Goal: Information Seeking & Learning: Learn about a topic

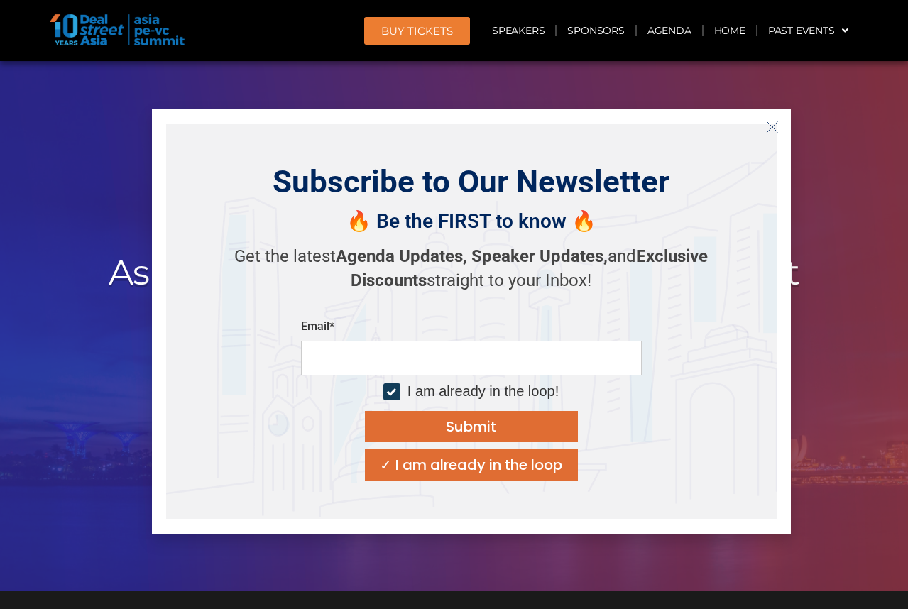
click at [770, 126] on icon "Close" at bounding box center [772, 127] width 13 height 13
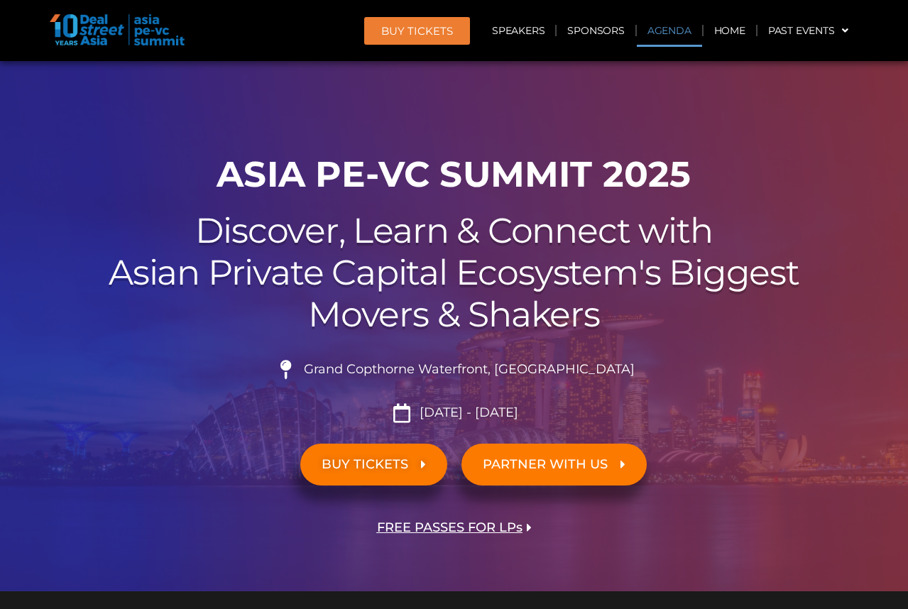
click at [663, 33] on link "Agenda" at bounding box center [669, 30] width 65 height 33
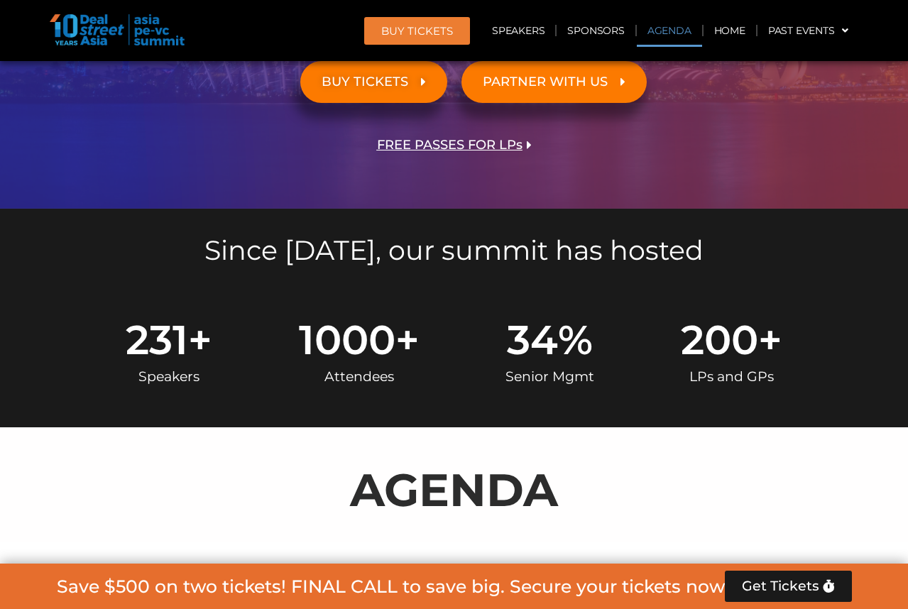
scroll to position [756, 0]
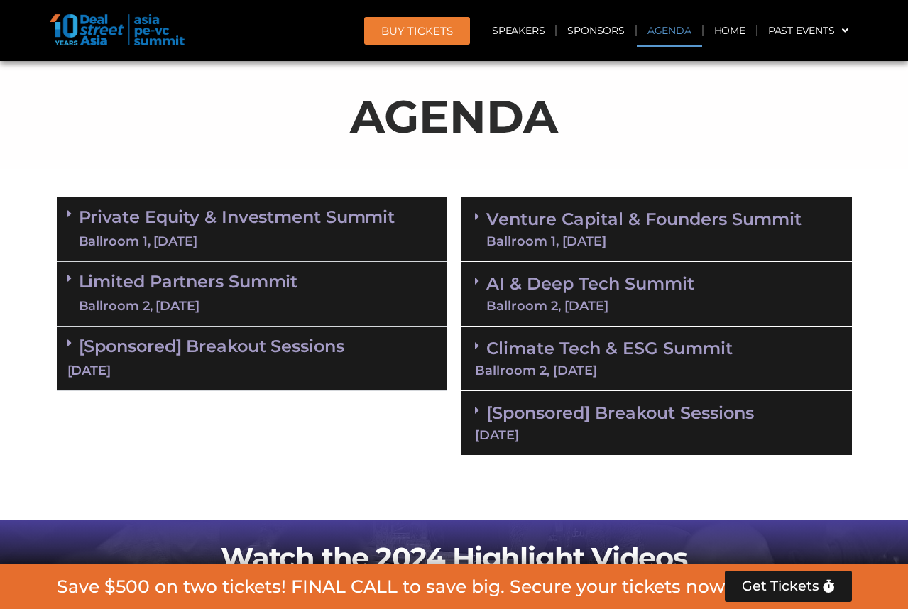
click at [156, 217] on link "Private Equity & Investment Summit Ballroom 1, [DATE]" at bounding box center [237, 229] width 317 height 43
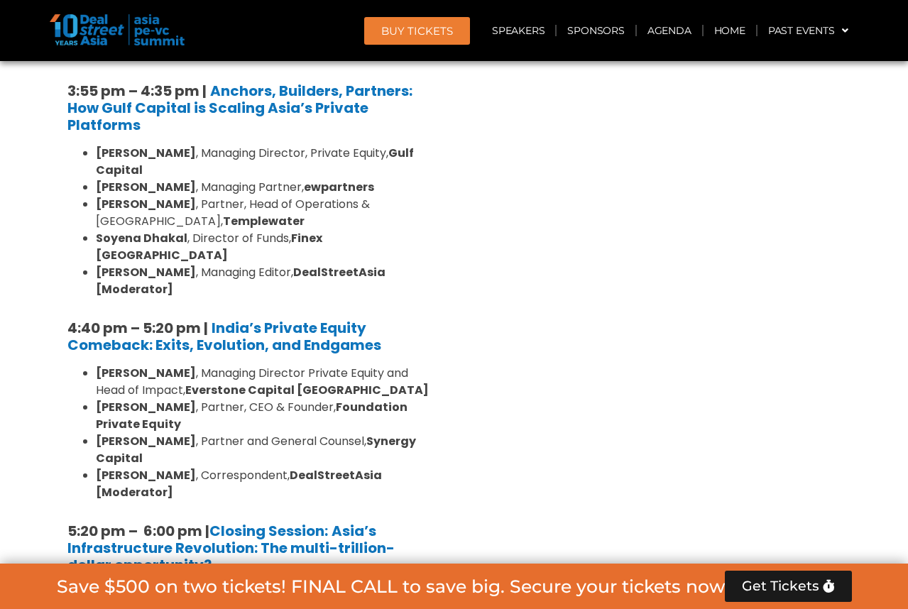
scroll to position [2627, 0]
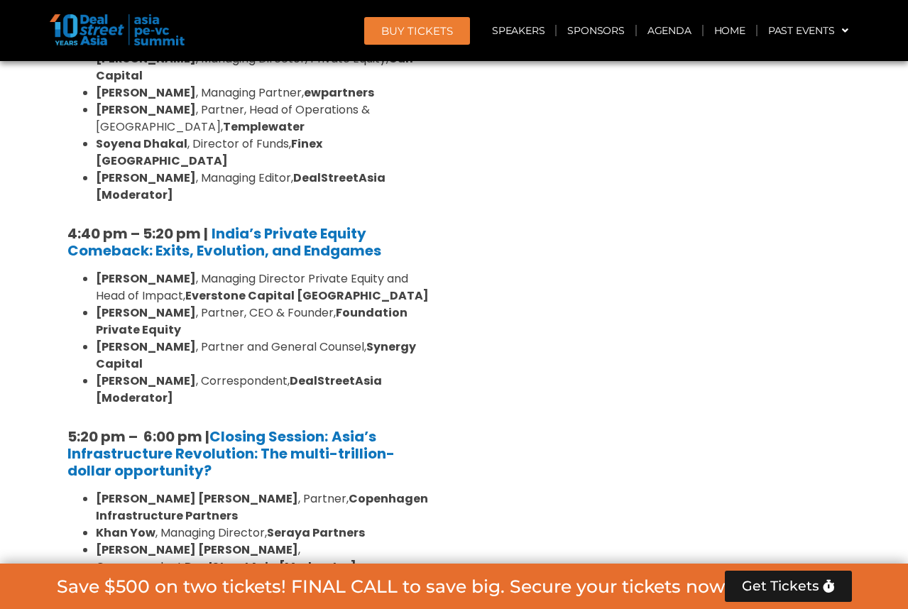
click at [72, 512] on span at bounding box center [72, 615] width 11 height 12
click at [72, 512] on icon at bounding box center [72, 614] width 11 height 11
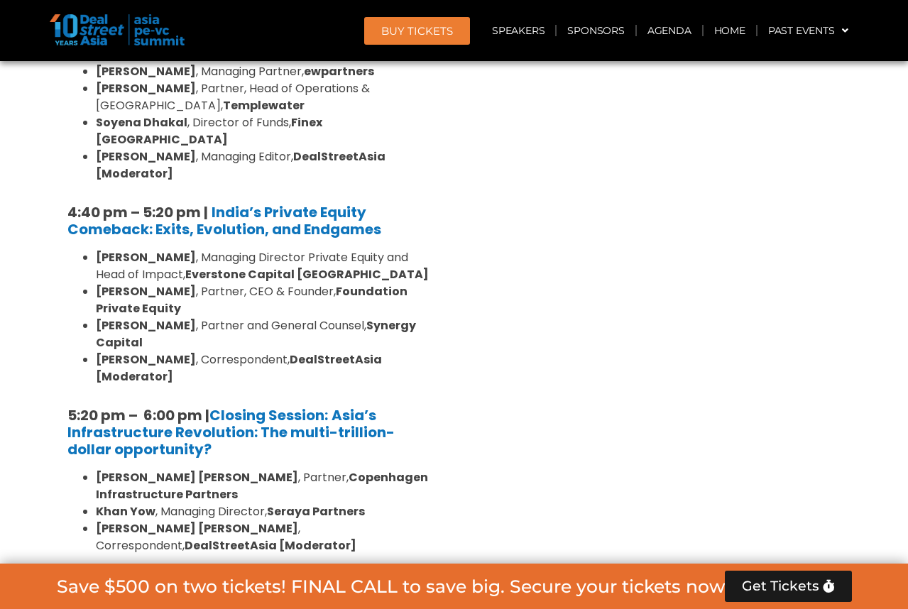
scroll to position [2703, 0]
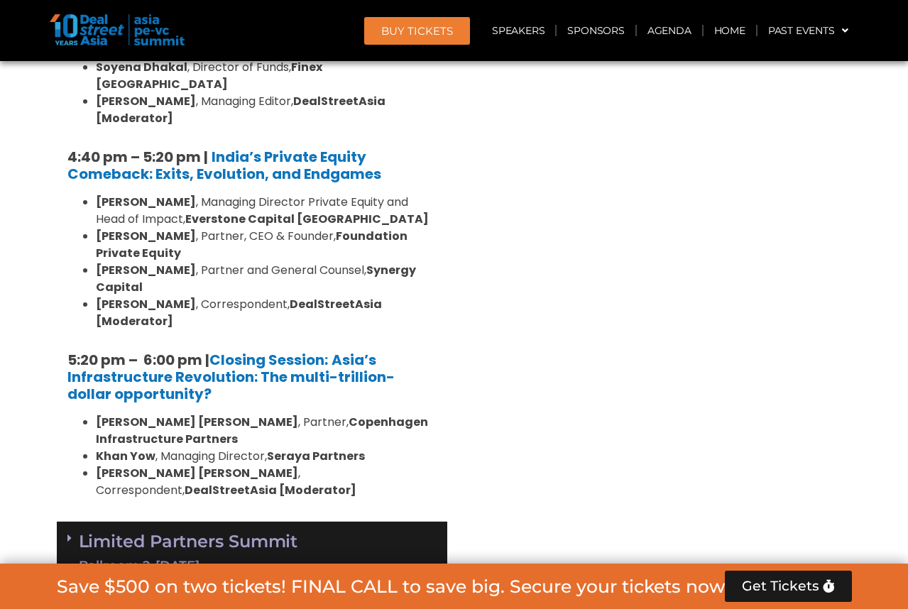
click at [71, 512] on icon at bounding box center [69, 602] width 4 height 11
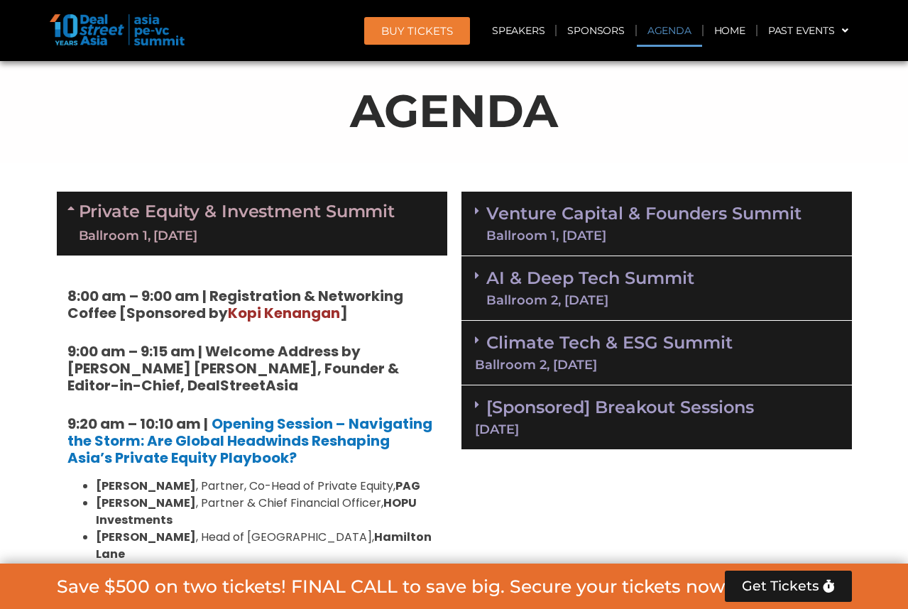
scroll to position [698, 0]
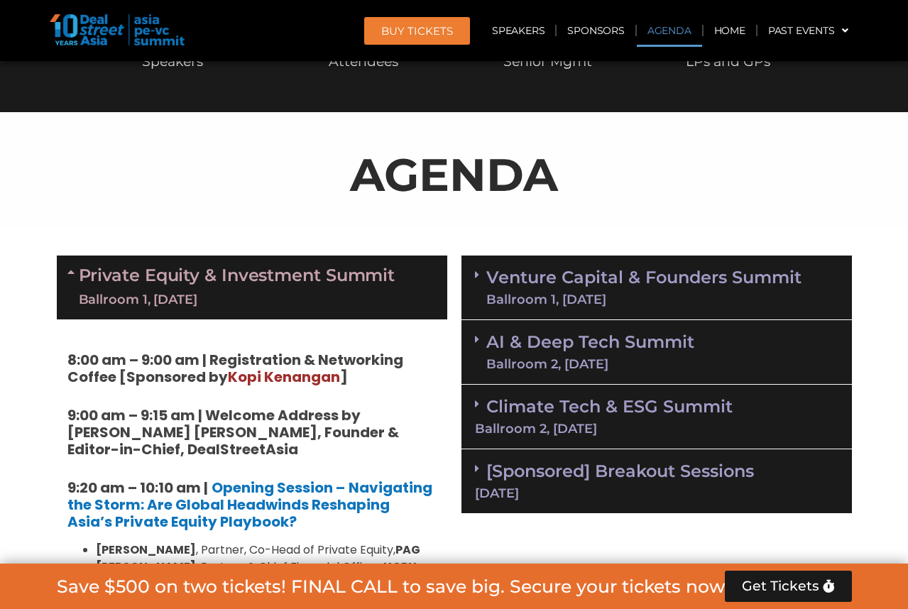
click at [627, 280] on link "Venture Capital & Founders​ Summit Ballroom 1, [DATE]" at bounding box center [643, 287] width 315 height 37
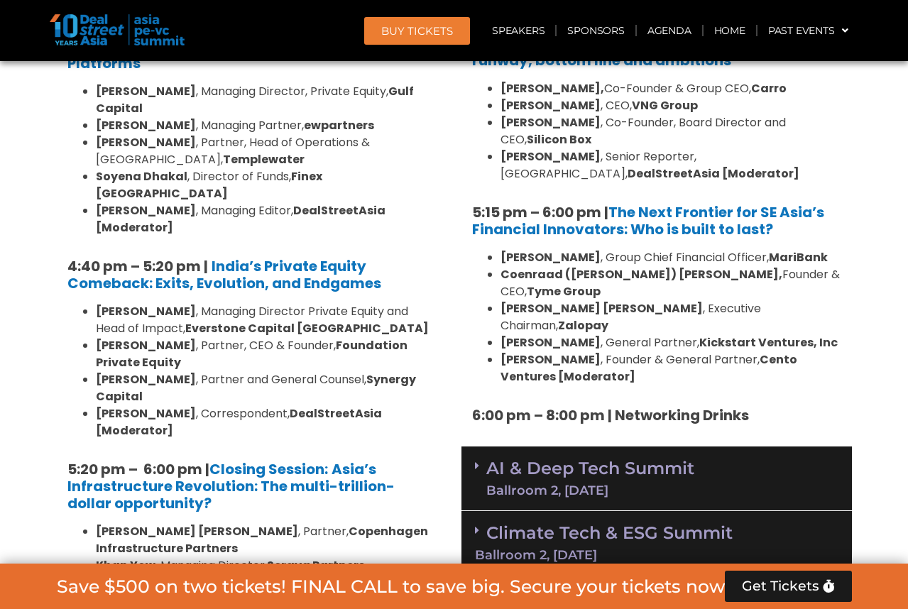
scroll to position [2630, 0]
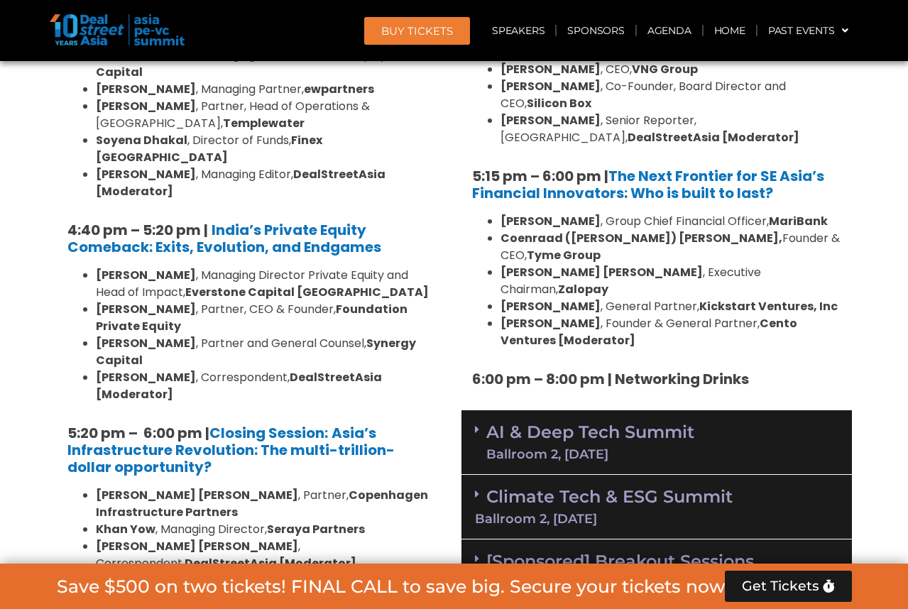
click at [558, 424] on link "AI & Deep Tech Summit Ballroom 2, [DATE]" at bounding box center [590, 442] width 208 height 37
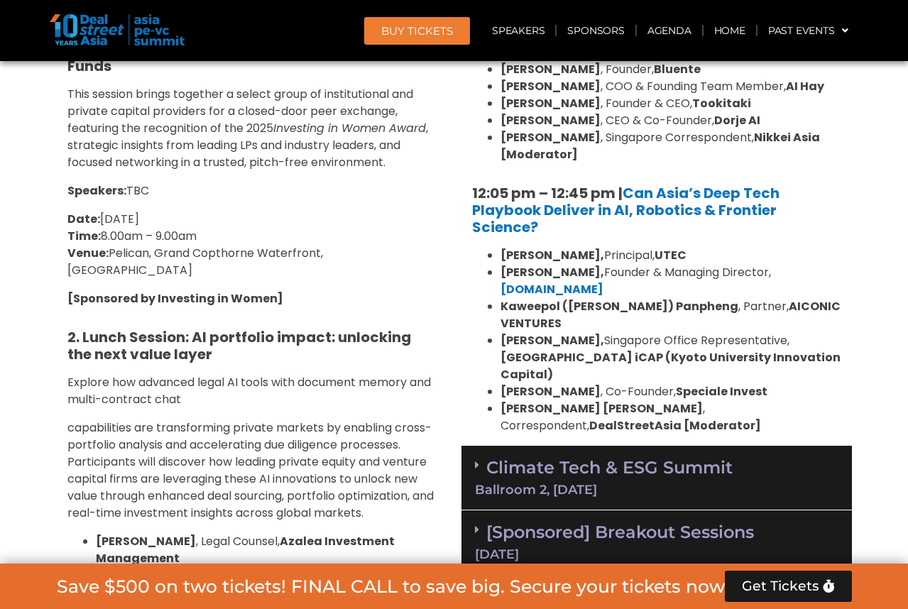
scroll to position [3384, 0]
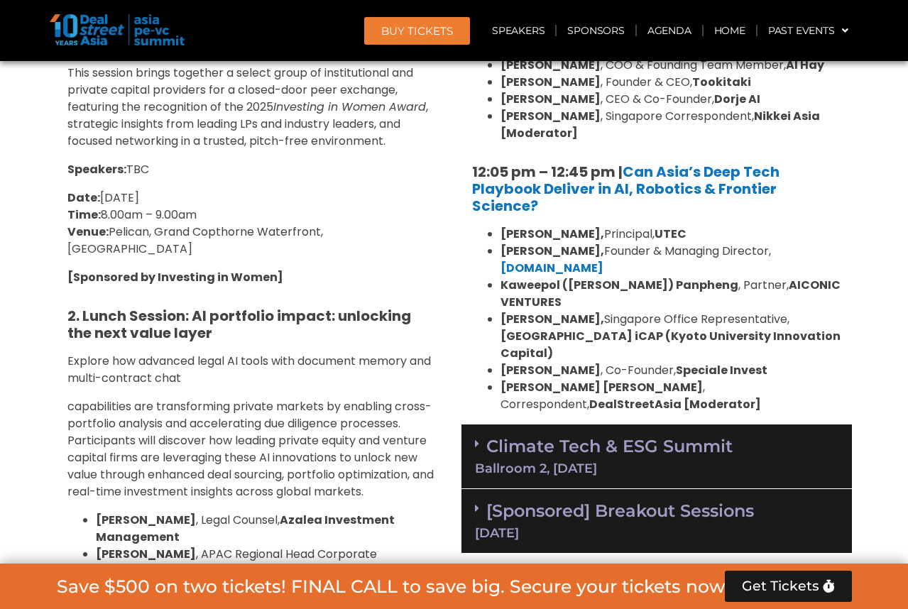
click at [670, 501] on link "[Sponsored] Breakout Sessions [DATE]" at bounding box center [657, 520] width 364 height 39
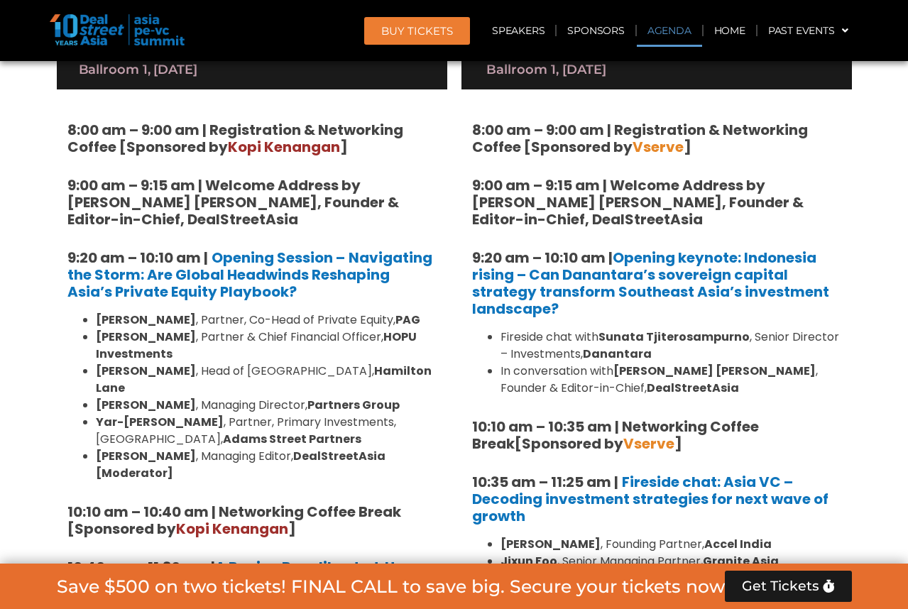
scroll to position [950, 0]
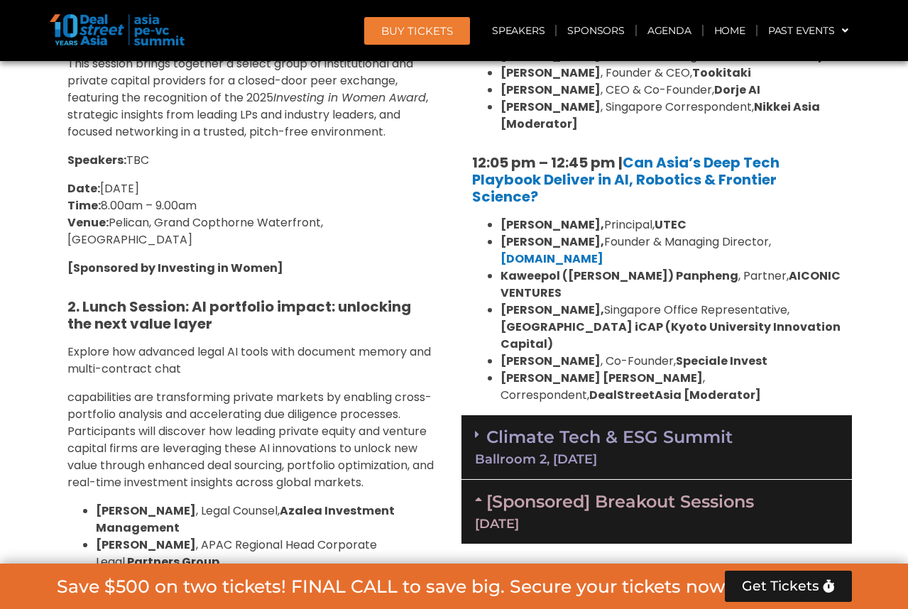
scroll to position [3365, 0]
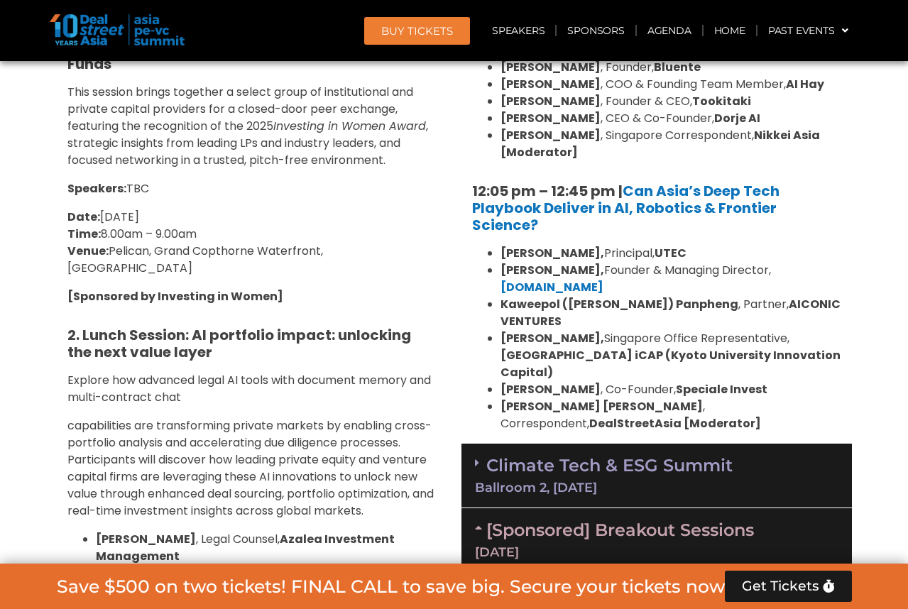
click at [560, 455] on link "Climate Tech & ESG Summit Ballroom 2, [DATE]" at bounding box center [657, 474] width 364 height 39
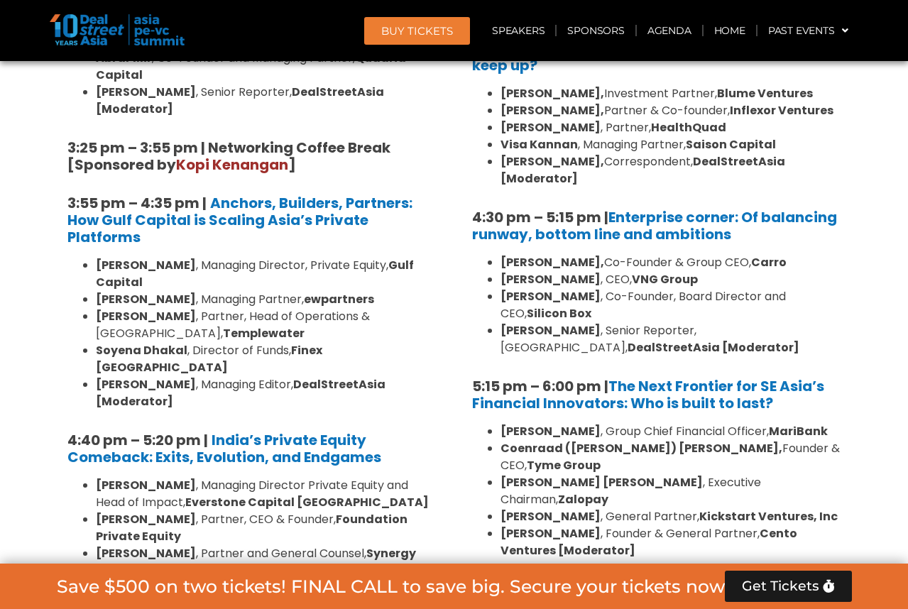
scroll to position [2399, 0]
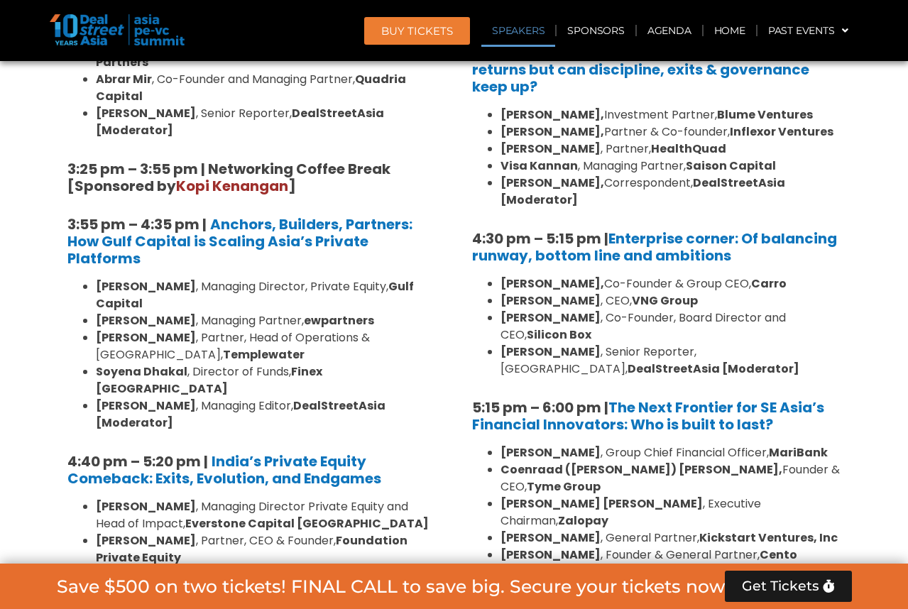
click at [532, 22] on link "Speakers" at bounding box center [518, 30] width 74 height 33
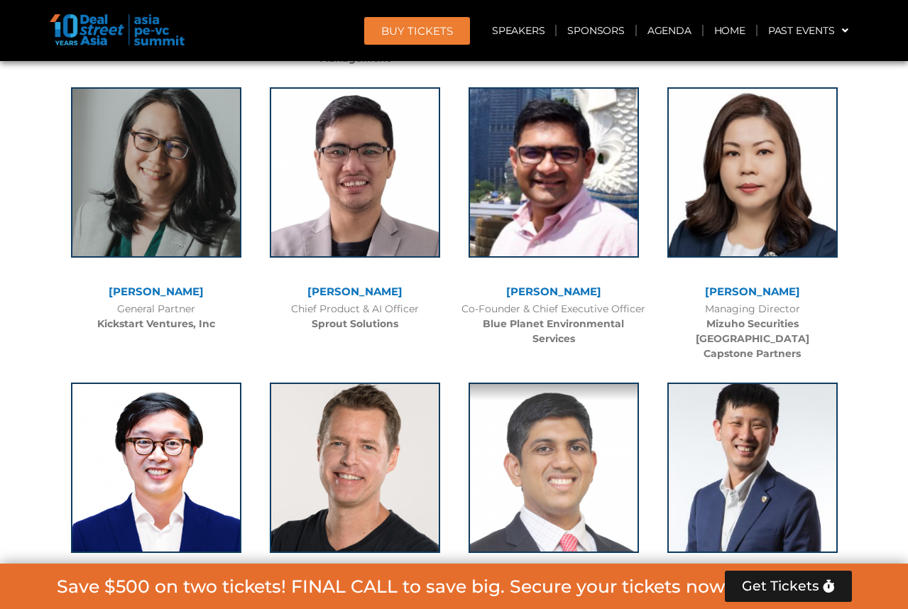
scroll to position [14903, 0]
